Goal: Task Accomplishment & Management: Complete application form

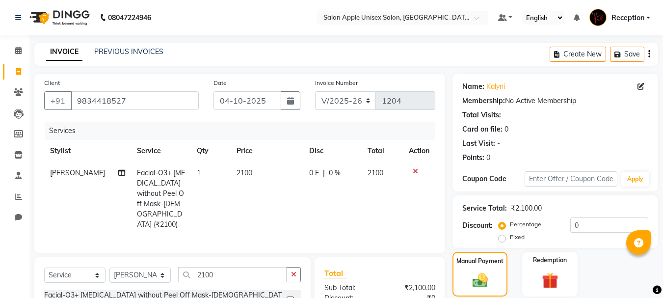
select select "92"
select select "service"
select select "87134"
click at [18, 69] on icon at bounding box center [18, 71] width 5 height 7
select select "service"
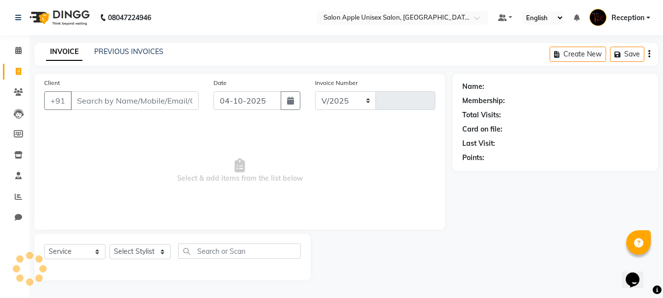
select select "92"
type input "1204"
click at [91, 107] on input "Client" at bounding box center [136, 100] width 130 height 19
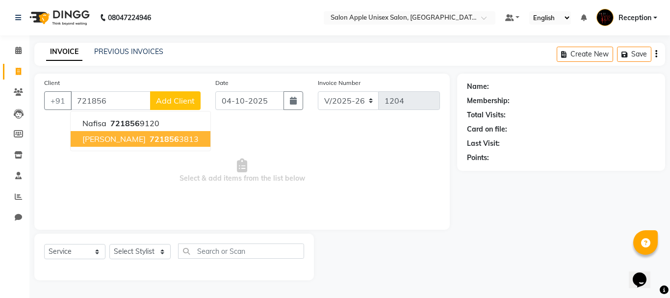
click at [162, 138] on span "721856" at bounding box center [164, 139] width 29 height 10
type input "7218563813"
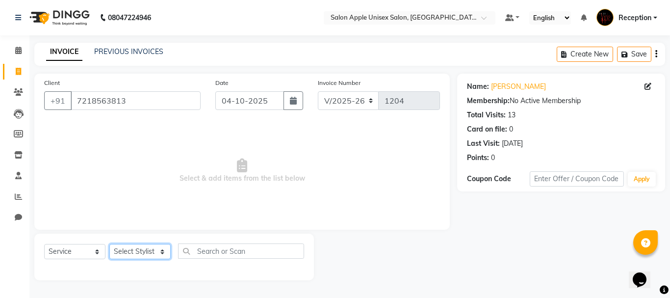
drag, startPoint x: 161, startPoint y: 250, endPoint x: 159, endPoint y: 245, distance: 5.3
click at [161, 250] on select "Select Stylist [PERSON_NAME] priyanka Reception [PERSON_NAME] [PERSON_NAME] tra…" at bounding box center [139, 251] width 61 height 15
select select "91067"
click at [109, 244] on select "Select Stylist [PERSON_NAME] priyanka Reception [PERSON_NAME] [PERSON_NAME] tra…" at bounding box center [139, 251] width 61 height 15
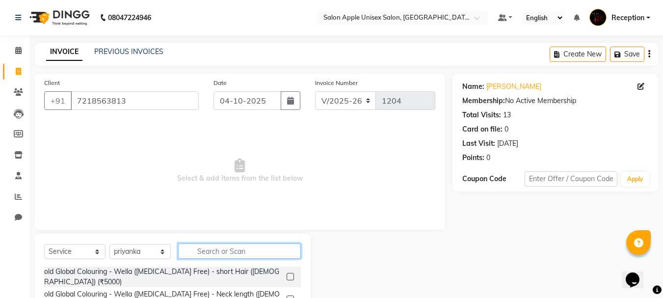
click at [237, 248] on input "text" at bounding box center [239, 250] width 123 height 15
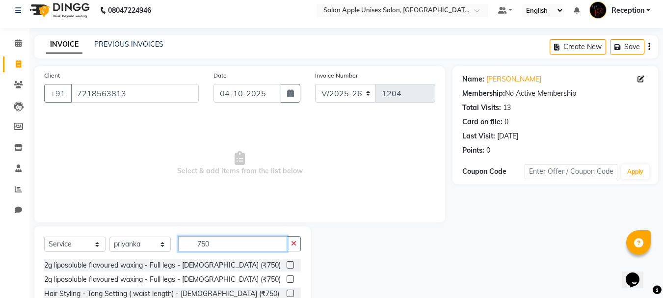
scroll to position [49, 0]
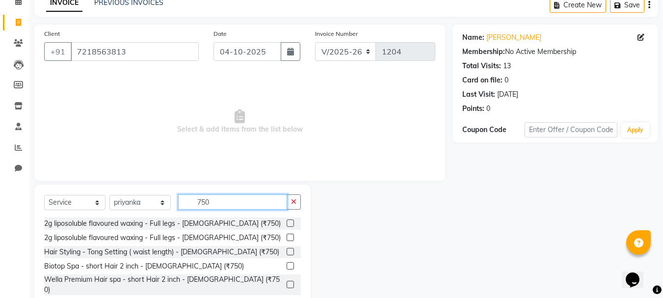
type input "750"
click at [287, 221] on label at bounding box center [290, 222] width 7 height 7
click at [287, 221] on input "checkbox" at bounding box center [290, 223] width 6 height 6
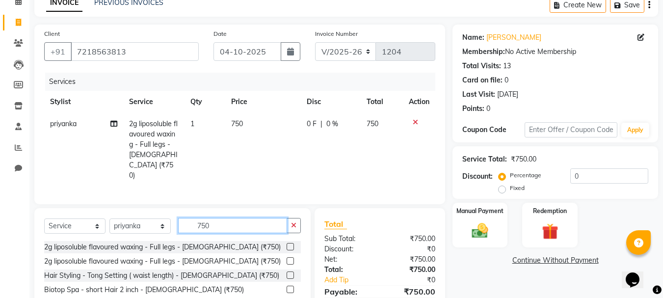
checkbox input "false"
drag, startPoint x: 233, startPoint y: 209, endPoint x: 57, endPoint y: 214, distance: 176.2
click at [57, 218] on div "Select Service Product Membership Package Voucher Prepaid Gift Card Select Styl…" at bounding box center [172, 229] width 257 height 23
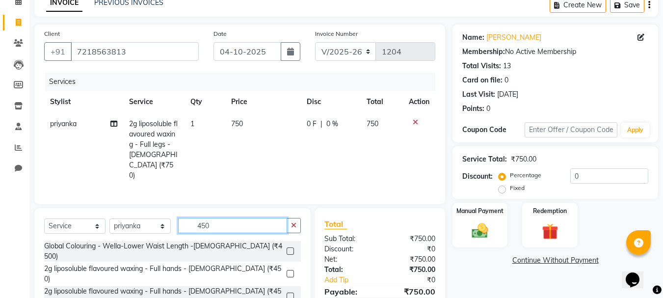
type input "450"
click at [287, 270] on label at bounding box center [290, 273] width 7 height 7
click at [287, 271] on input "checkbox" at bounding box center [290, 274] width 6 height 6
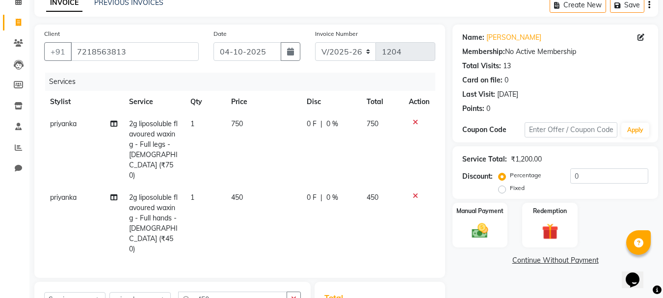
checkbox input "false"
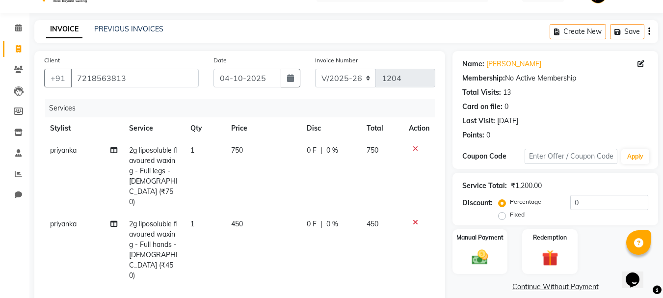
scroll to position [11, 0]
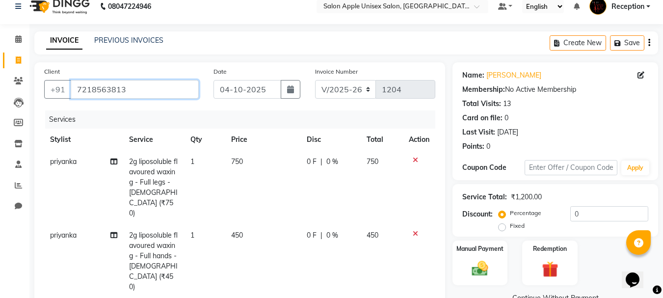
click at [152, 90] on input "7218563813" at bounding box center [135, 89] width 128 height 19
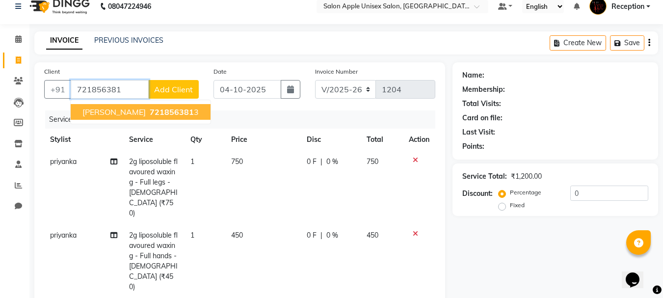
type input "7218563813"
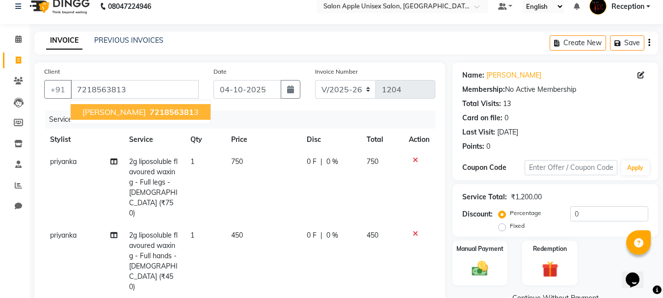
click at [150, 113] on span "721856381" at bounding box center [172, 112] width 44 height 10
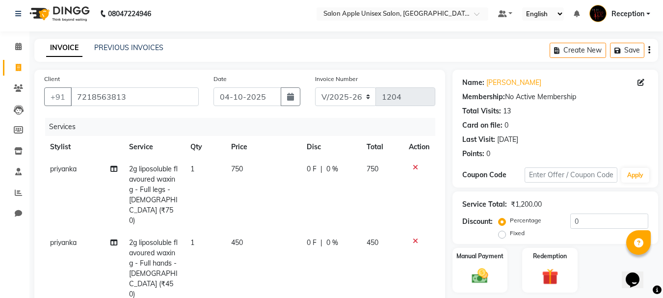
scroll to position [0, 0]
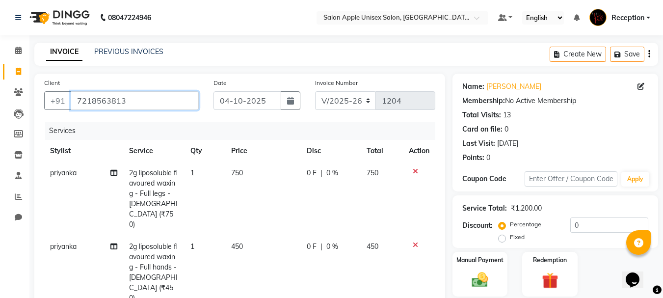
click at [140, 103] on input "7218563813" at bounding box center [135, 100] width 128 height 19
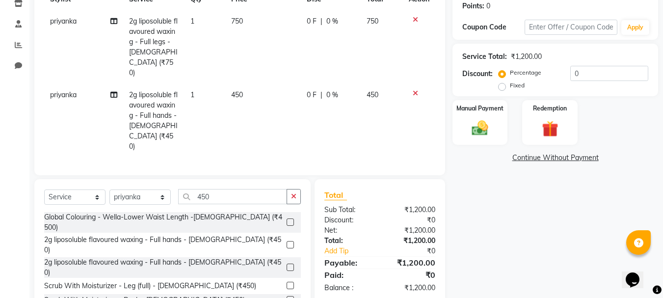
scroll to position [158, 0]
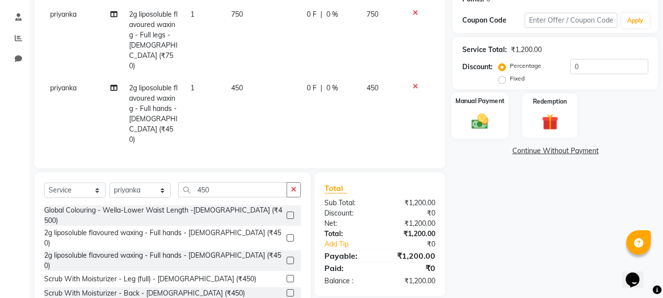
click at [475, 117] on img at bounding box center [479, 121] width 27 height 20
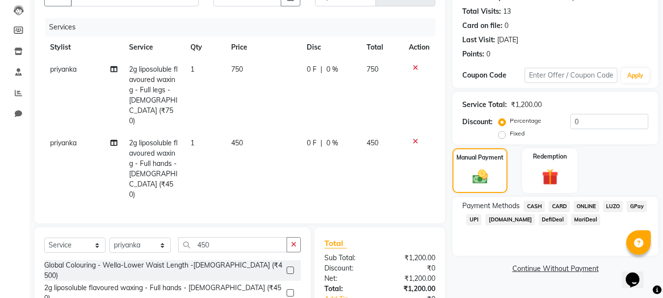
scroll to position [147, 0]
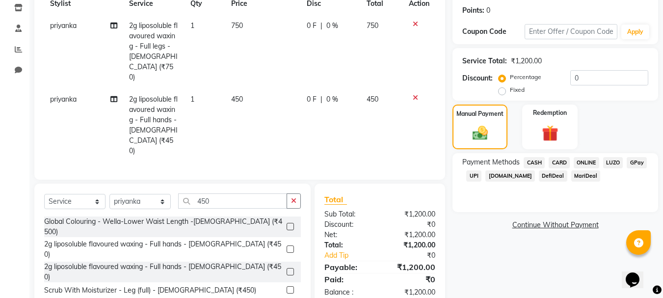
click at [585, 163] on span "ONLINE" at bounding box center [586, 162] width 26 height 11
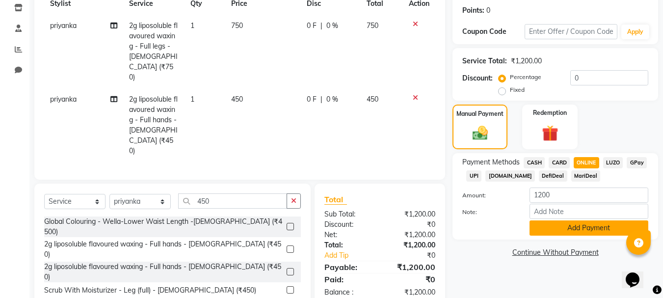
click at [564, 230] on button "Add Payment" at bounding box center [588, 227] width 119 height 15
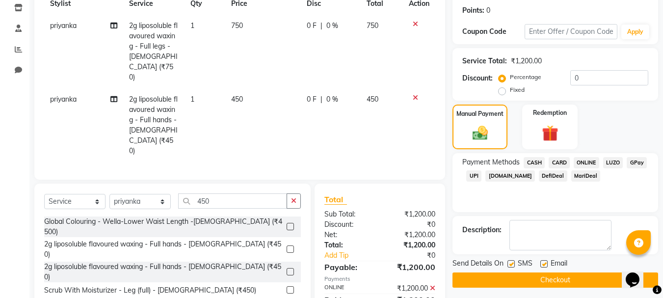
click at [539, 280] on button "Checkout" at bounding box center [555, 279] width 206 height 15
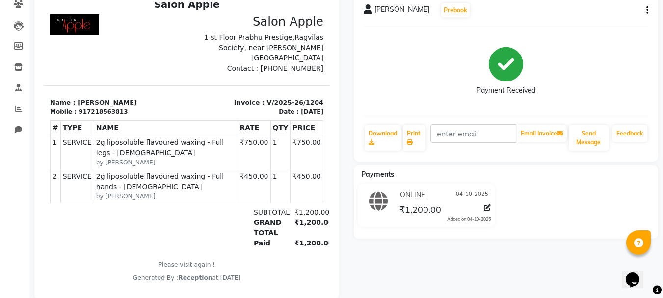
scroll to position [111, 0]
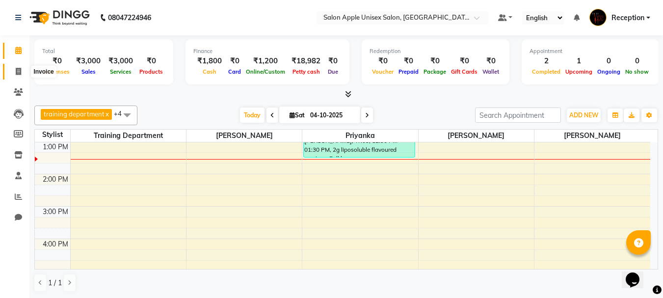
click at [16, 70] on icon at bounding box center [18, 71] width 5 height 7
select select "service"
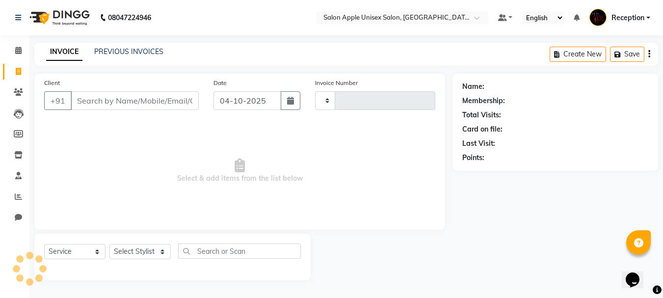
type input "1205"
select select "92"
click at [123, 103] on input "Client" at bounding box center [136, 100] width 130 height 19
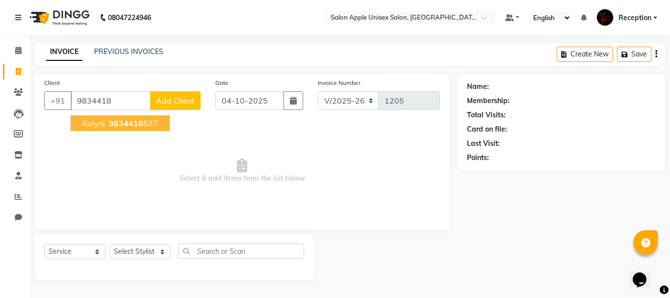
click at [146, 127] on ngb-highlight "9834418 527" at bounding box center [132, 123] width 51 height 10
type input "9834418527"
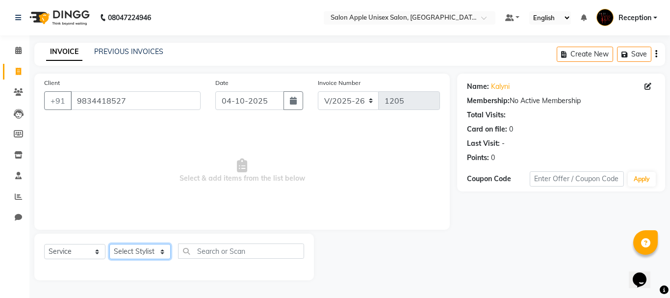
click at [136, 254] on select "Select Stylist [PERSON_NAME] priyanka Reception [PERSON_NAME] [PERSON_NAME] tra…" at bounding box center [139, 251] width 61 height 15
select select "87134"
click at [109, 244] on select "Select Stylist [PERSON_NAME] priyanka Reception [PERSON_NAME] [PERSON_NAME] tra…" at bounding box center [139, 251] width 61 height 15
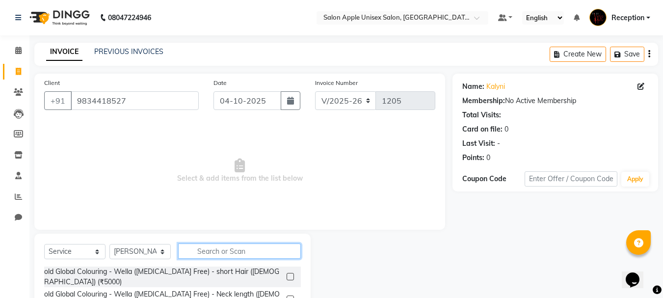
click at [252, 251] on input "text" at bounding box center [239, 250] width 123 height 15
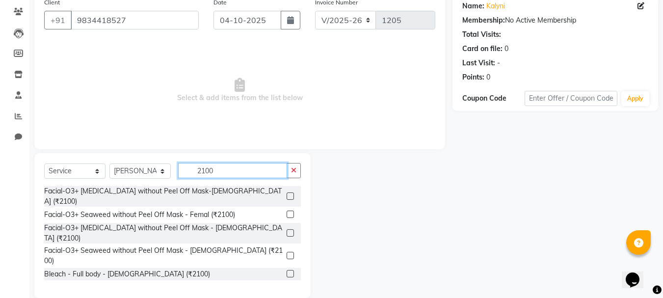
scroll to position [95, 0]
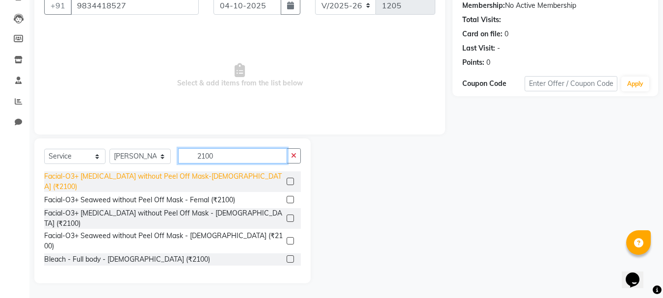
type input "2100"
click at [235, 178] on div "Facial-O3+ [MEDICAL_DATA] without Peel Off Mask-[DEMOGRAPHIC_DATA] (₹2100)" at bounding box center [163, 181] width 238 height 21
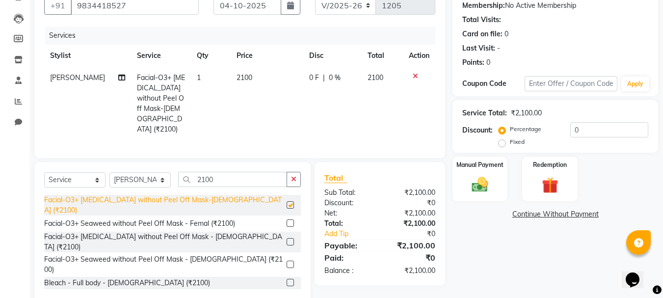
checkbox input "false"
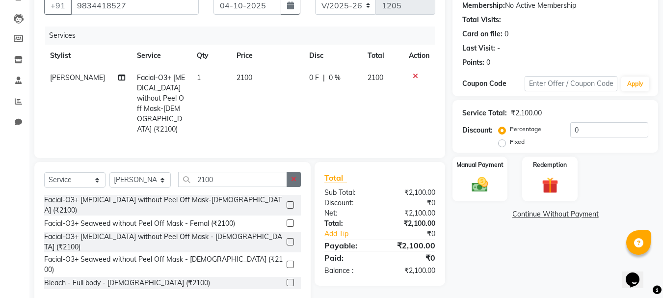
click at [293, 178] on icon "button" at bounding box center [293, 179] width 5 height 7
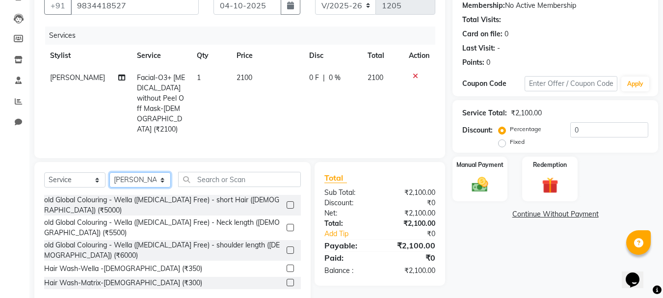
click at [157, 177] on select "Select Stylist [PERSON_NAME] priyanka Reception [PERSON_NAME] [PERSON_NAME] tra…" at bounding box center [139, 179] width 61 height 15
select select "92145"
click at [109, 172] on select "Select Stylist [PERSON_NAME] priyanka Reception [PERSON_NAME] [PERSON_NAME] tra…" at bounding box center [139, 179] width 61 height 15
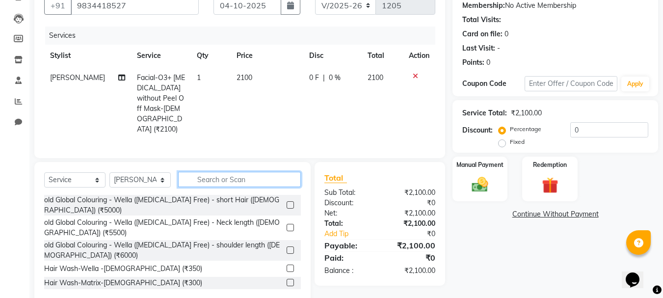
click at [265, 174] on input "text" at bounding box center [239, 179] width 123 height 15
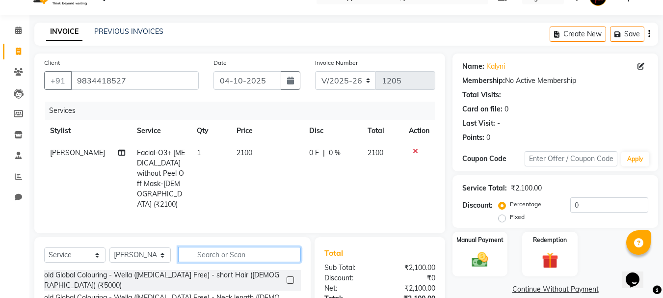
scroll to position [116, 0]
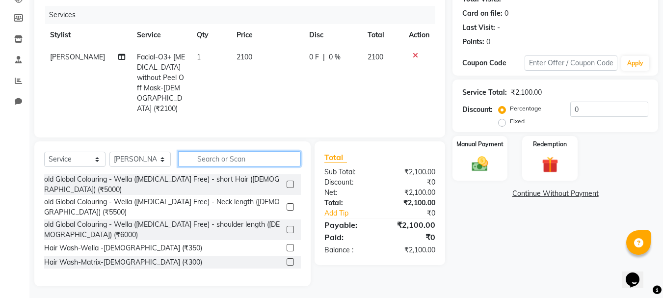
click at [245, 157] on input "text" at bounding box center [239, 158] width 123 height 15
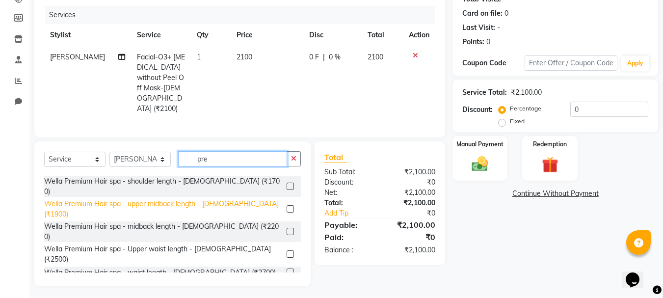
scroll to position [49, 0]
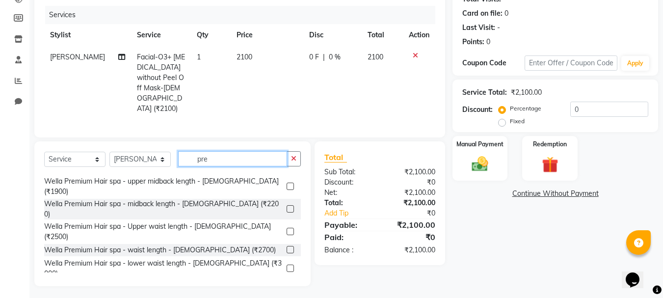
type input "pre"
click at [287, 205] on label at bounding box center [290, 208] width 7 height 7
click at [287, 206] on input "checkbox" at bounding box center [290, 209] width 6 height 6
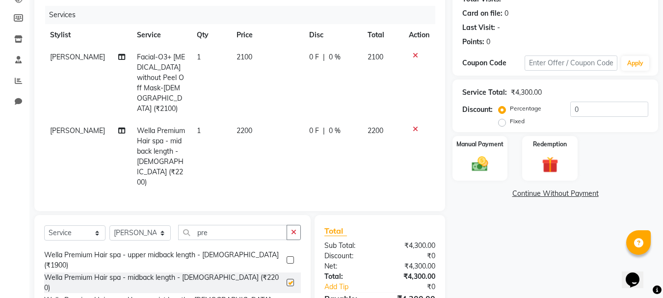
checkbox input "false"
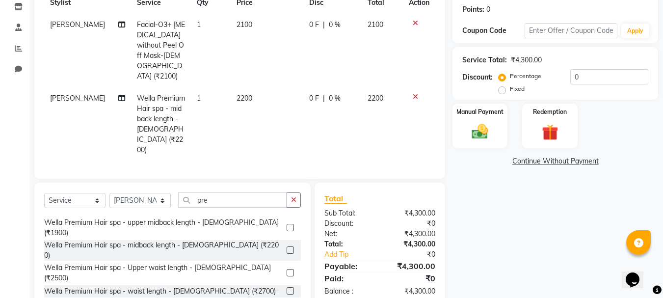
scroll to position [165, 0]
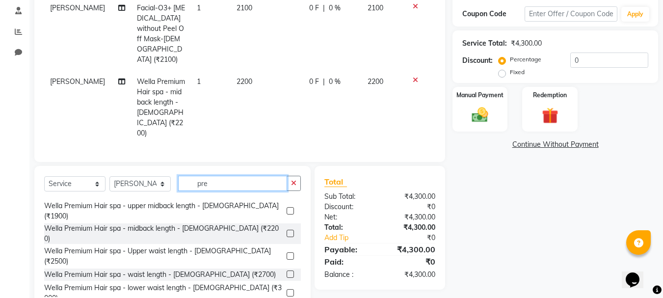
click at [210, 176] on input "pre" at bounding box center [232, 183] width 109 height 15
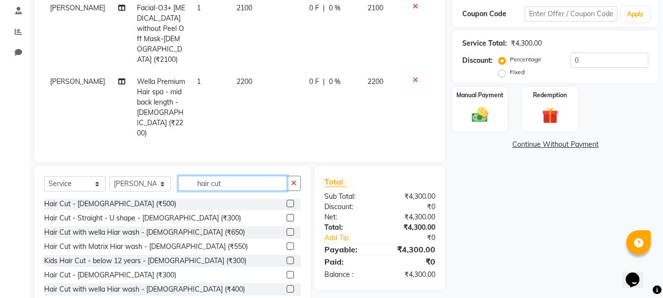
scroll to position [0, 0]
type input "hair cut"
click at [287, 201] on label at bounding box center [290, 204] width 7 height 7
click at [287, 202] on input "checkbox" at bounding box center [290, 205] width 6 height 6
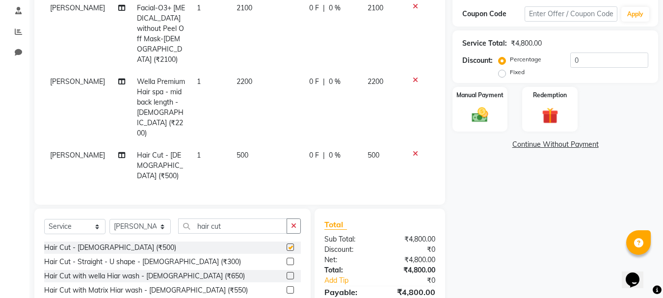
checkbox input "false"
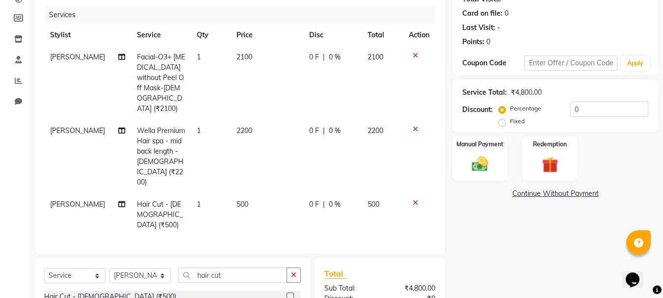
click at [524, 122] on label "Fixed" at bounding box center [517, 121] width 15 height 9
click at [507, 122] on input "Fixed" at bounding box center [503, 121] width 7 height 7
radio input "true"
drag, startPoint x: 582, startPoint y: 112, endPoint x: 541, endPoint y: 100, distance: 43.5
click at [541, 100] on div "Service Total: ₹4,800.00 Discount: Percentage Fixed 0" at bounding box center [555, 105] width 186 height 45
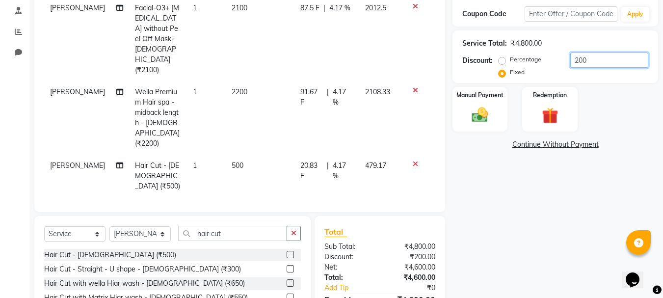
scroll to position [211, 0]
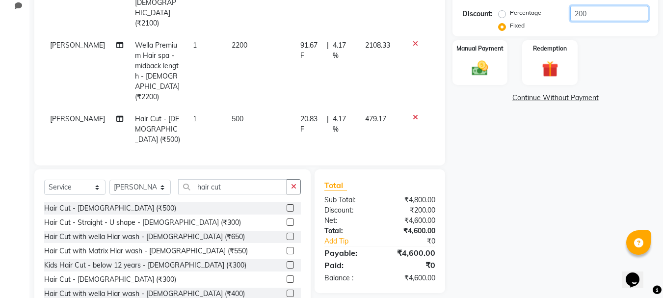
type input "200"
click at [505, 253] on div "Name: Kalyni Membership: No Active Membership Total Visits: Card on file: 0 Las…" at bounding box center [558, 88] width 213 height 452
click at [485, 69] on img at bounding box center [479, 68] width 27 height 20
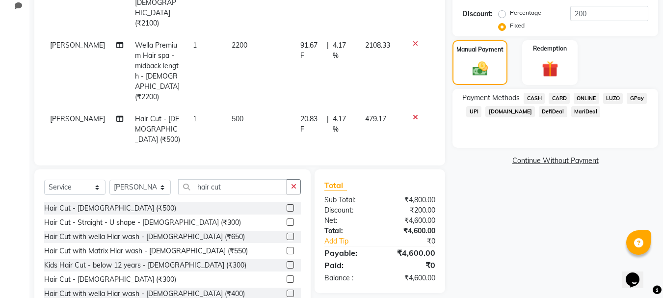
click at [592, 97] on span "ONLINE" at bounding box center [586, 98] width 26 height 11
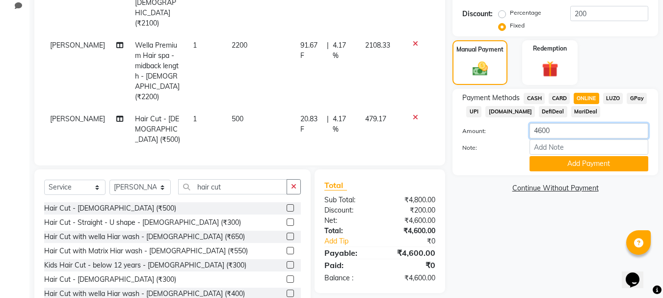
drag, startPoint x: 576, startPoint y: 131, endPoint x: 433, endPoint y: 112, distance: 144.5
click at [433, 112] on div "Client [PHONE_NUMBER] Date [DATE] Invoice Number V/2025 V/[PHONE_NUMBER] Servic…" at bounding box center [346, 88] width 638 height 452
type input "4100"
click at [556, 164] on button "Add Payment" at bounding box center [588, 163] width 119 height 15
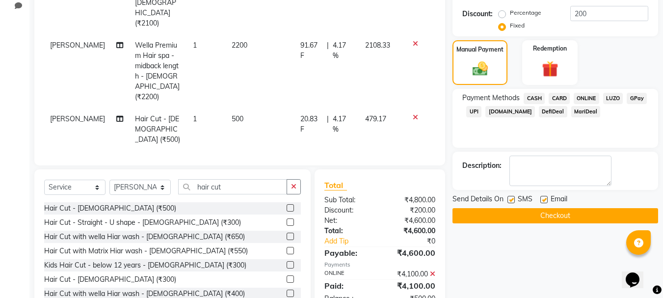
click at [484, 216] on button "Checkout" at bounding box center [555, 215] width 206 height 15
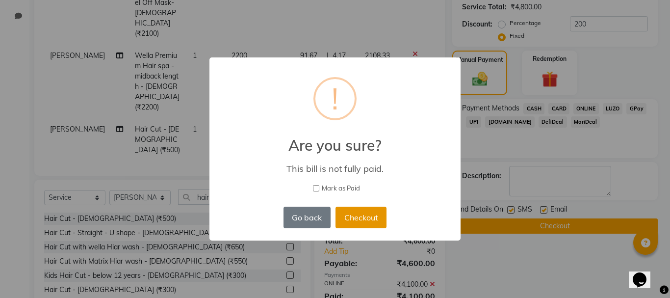
click at [363, 214] on button "Checkout" at bounding box center [361, 218] width 51 height 22
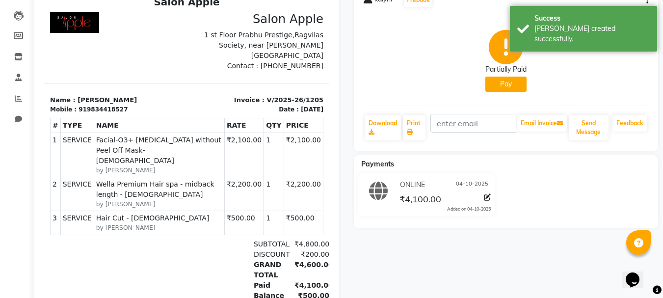
scroll to position [147, 0]
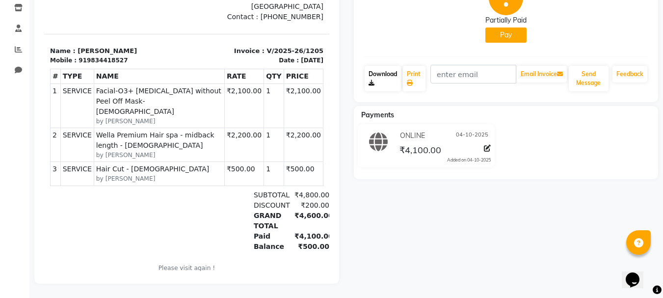
click at [388, 75] on link "Download" at bounding box center [383, 79] width 36 height 26
